Goal: Navigation & Orientation: Find specific page/section

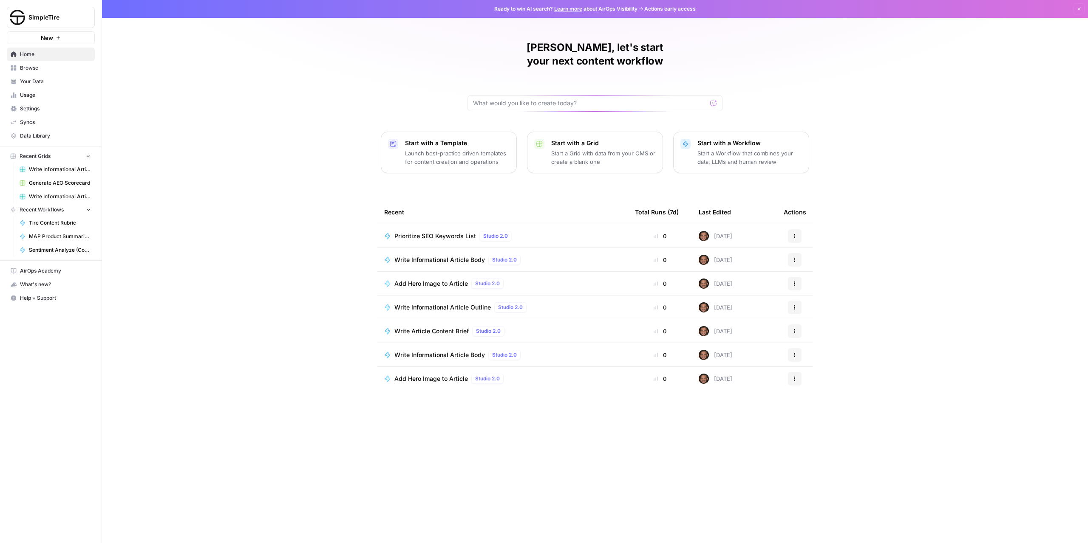
click at [65, 225] on span "Tire Content Rubric" at bounding box center [60, 223] width 62 height 8
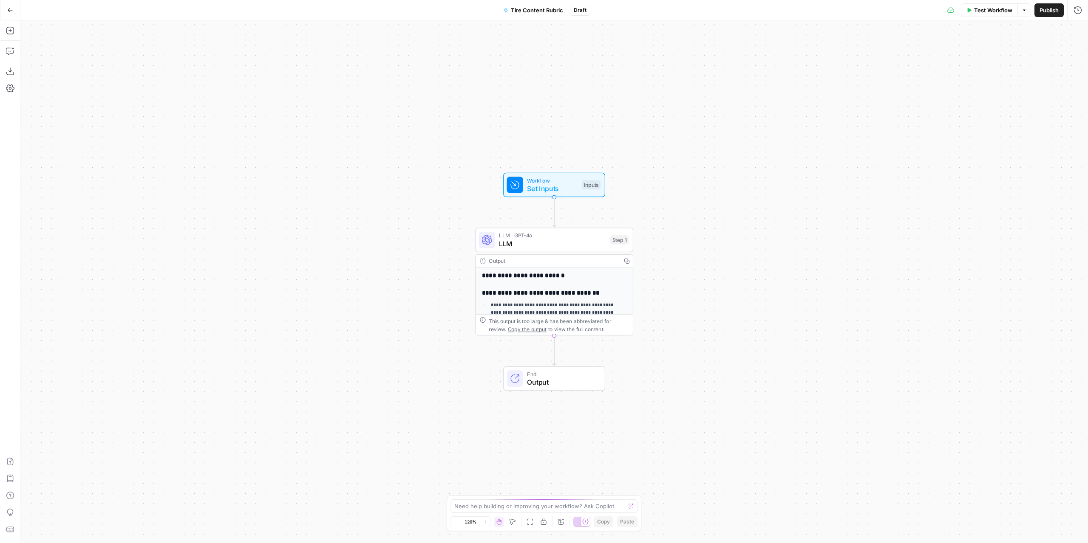
click at [7, 9] on icon "button" at bounding box center [10, 10] width 6 height 6
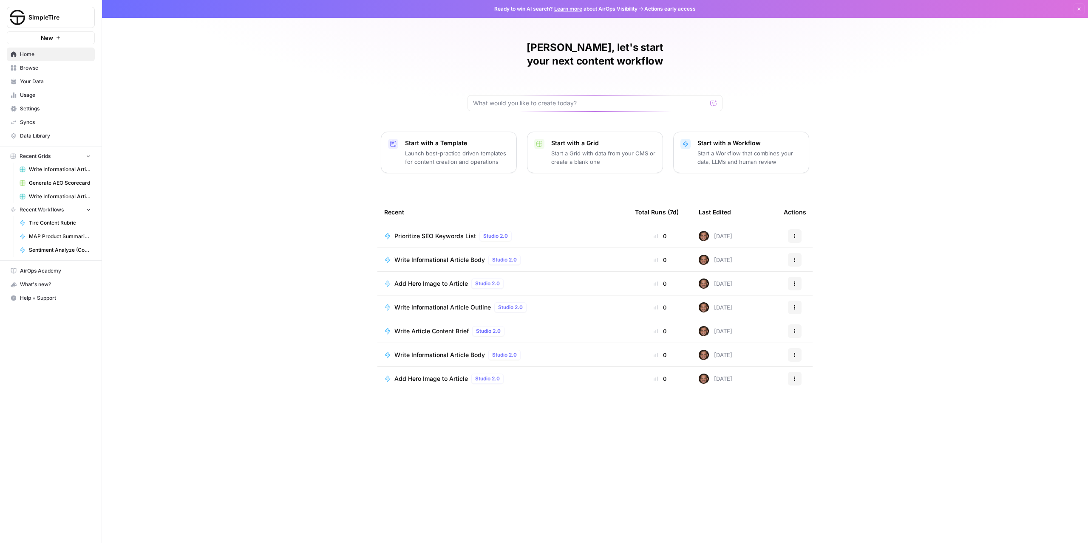
click at [36, 76] on link "Your Data" at bounding box center [51, 82] width 88 height 14
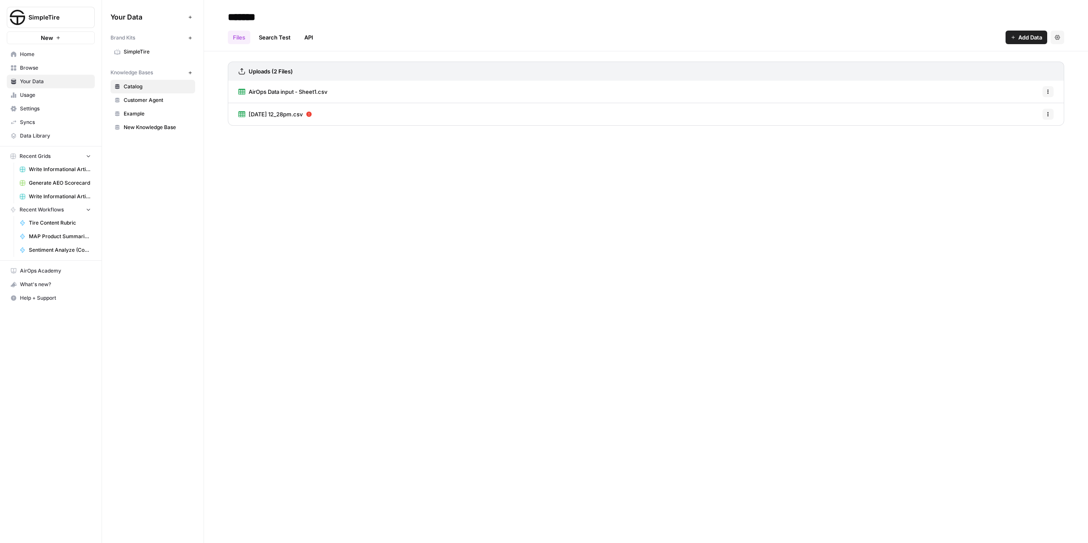
click at [36, 69] on span "Browse" at bounding box center [55, 68] width 71 height 8
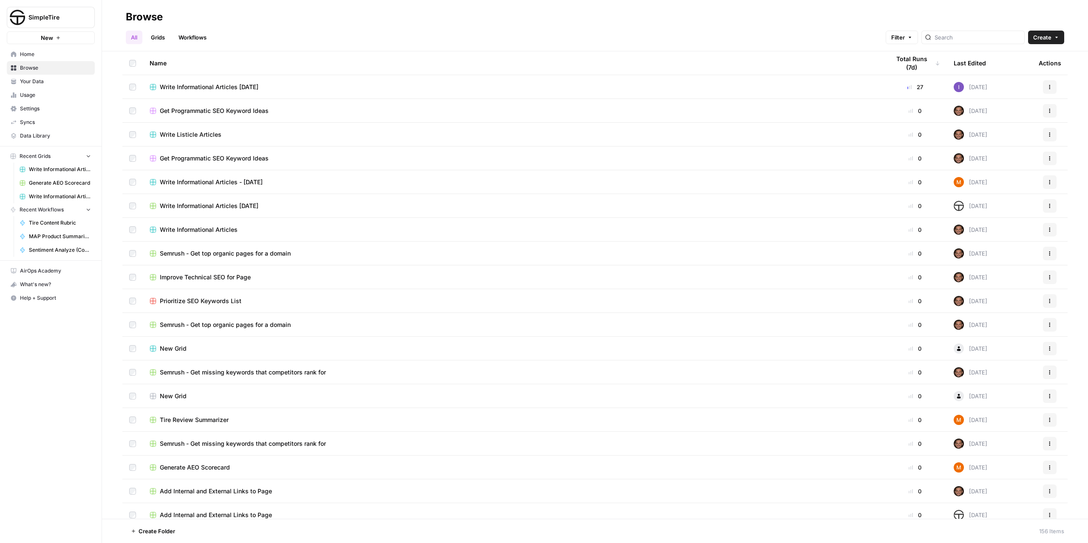
click at [256, 87] on span "Write Informational Articles [DATE]" at bounding box center [209, 87] width 99 height 8
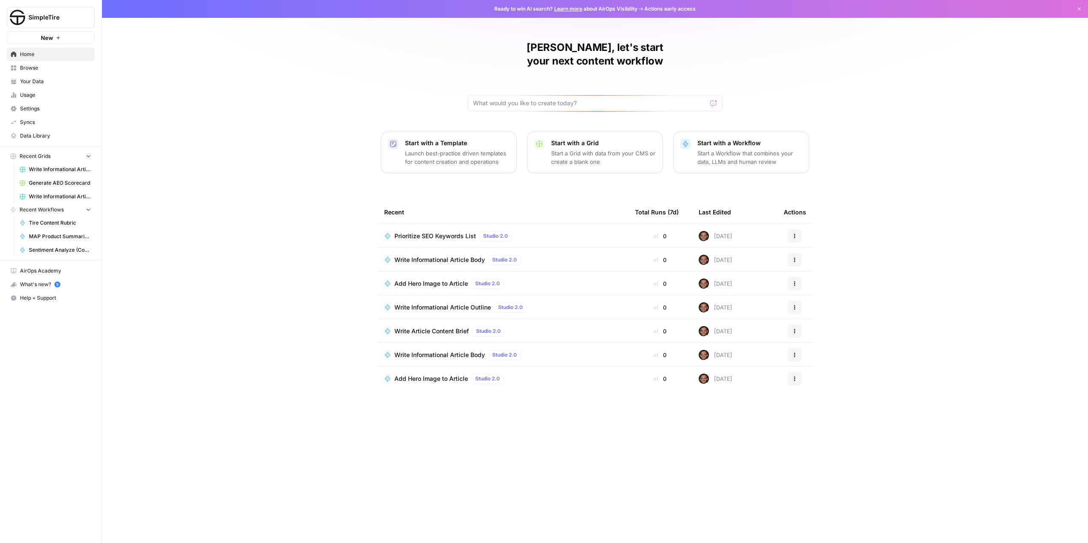
click at [1078, 8] on icon "button" at bounding box center [1078, 8] width 5 height 5
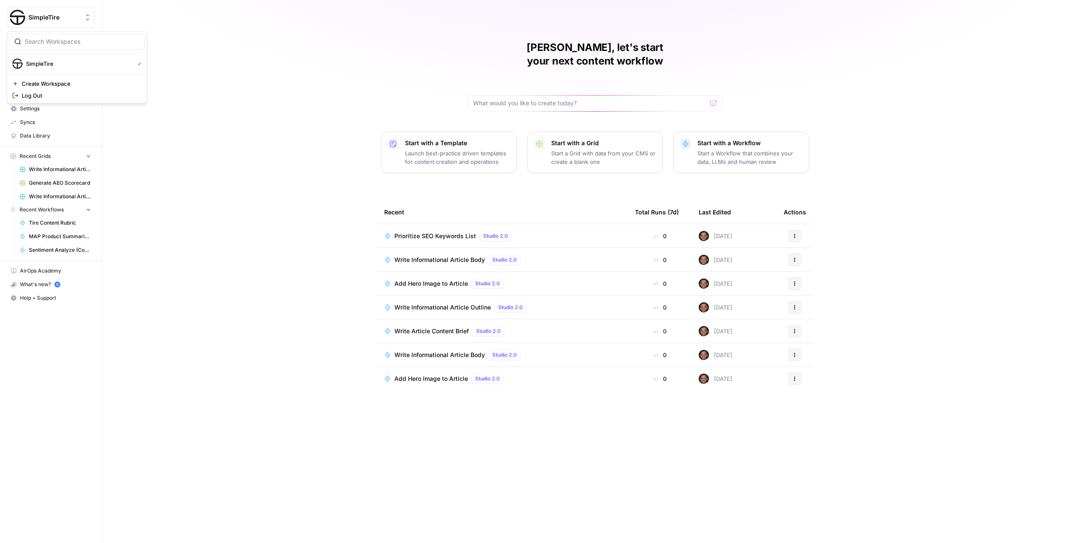
click at [23, 14] on img "Workspace: SimpleTire" at bounding box center [17, 17] width 15 height 15
click at [55, 96] on span "Log Out" at bounding box center [80, 95] width 116 height 8
